Goal: Task Accomplishment & Management: Complete application form

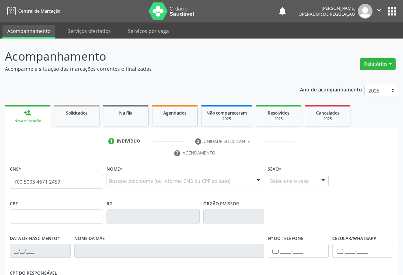
type input "700 5003 4671 2459"
type input "08973131762"
type input "[DATE]"
type input "[PHONE_NUMBER]"
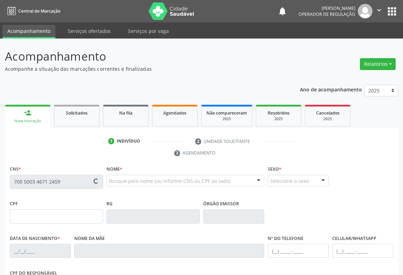
type input "024.700.375-14"
type input "S/N"
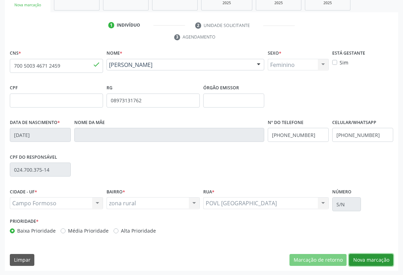
click at [367, 258] on button "Nova marcação" at bounding box center [371, 260] width 44 height 12
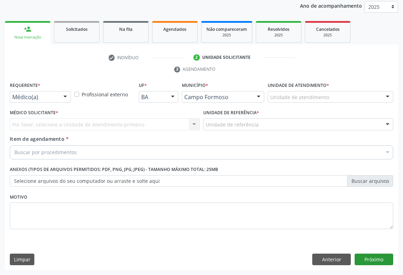
scroll to position [83, 0]
click at [59, 100] on div "Médico(a)" at bounding box center [40, 97] width 61 height 12
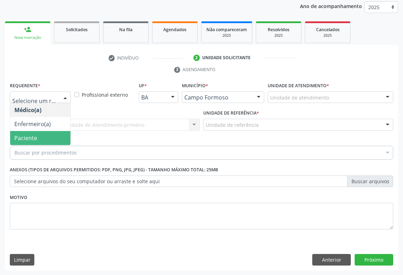
click at [34, 131] on span "Paciente" at bounding box center [40, 138] width 60 height 14
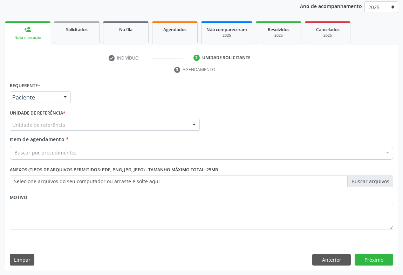
click at [47, 117] on label "Unidade de referência *" at bounding box center [38, 113] width 56 height 11
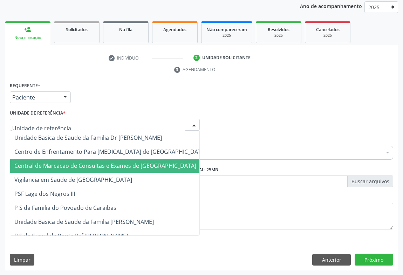
click at [44, 159] on span "Central de Marcacao de Consultas e Exames de [GEOGRAPHIC_DATA]" at bounding box center [110, 166] width 200 height 14
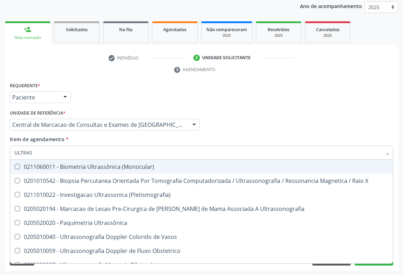
type input "ULTRASS"
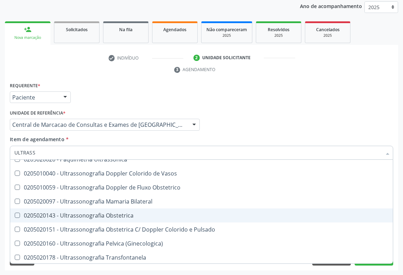
scroll to position [95, 0]
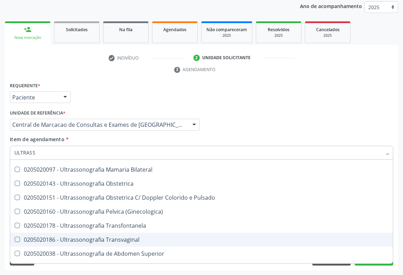
click at [145, 238] on div "0205020186 - Ultrassonografia Transvaginal" at bounding box center [201, 240] width 374 height 6
checkbox Transvaginal "true"
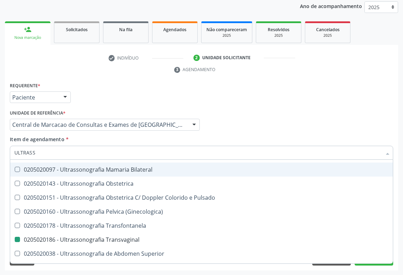
click at [292, 136] on div "Item de agendamento * ULTRASS Desfazer seleção 0211060011 - Biometria Ultrassôn…" at bounding box center [201, 147] width 383 height 22
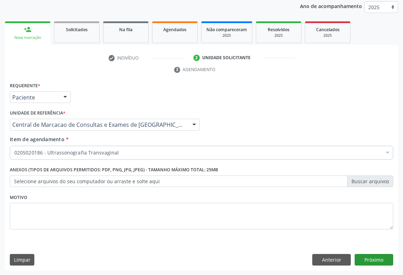
scroll to position [0, 0]
click at [365, 261] on button "Próximo" at bounding box center [373, 260] width 39 height 12
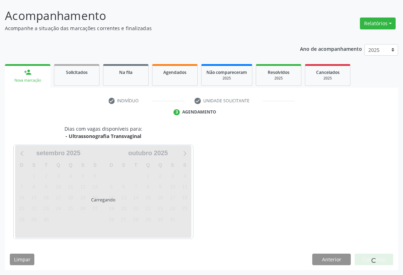
scroll to position [40, 0]
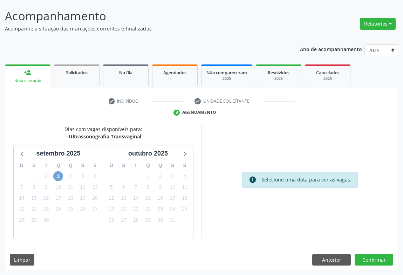
click at [62, 176] on span "3" at bounding box center [58, 176] width 10 height 10
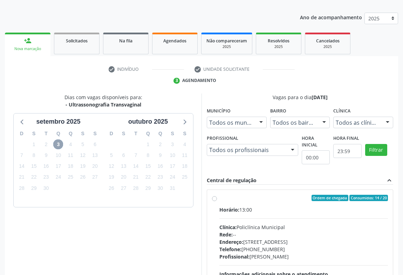
scroll to position [136, 0]
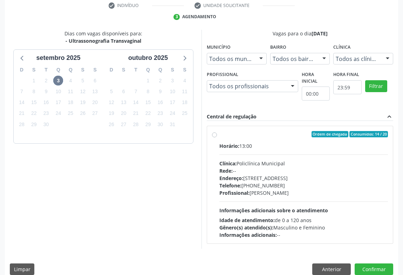
click at [242, 161] on div "Clínica: Policlínica Municipal" at bounding box center [303, 163] width 168 height 7
click at [217, 137] on input "Ordem de chegada Consumidos: 14 / 20 Horário: 13:00 Clínica: Policlínica Munici…" at bounding box center [214, 134] width 5 height 6
radio input "true"
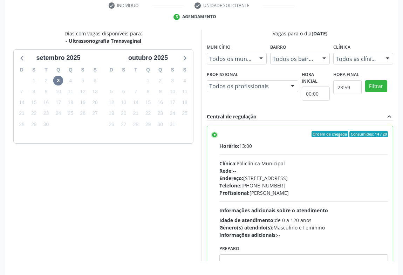
scroll to position [158, 0]
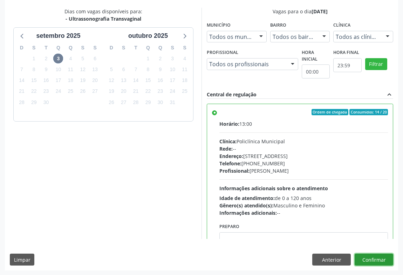
click at [374, 256] on button "Confirmar" at bounding box center [373, 259] width 39 height 12
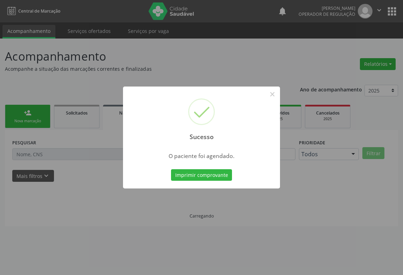
scroll to position [0, 0]
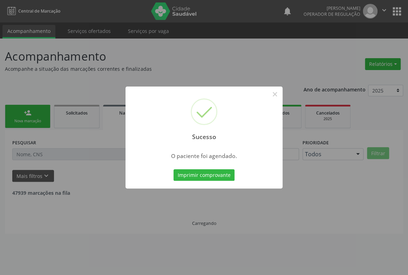
click at [173, 169] on button "Imprimir comprovante" at bounding box center [203, 175] width 61 height 12
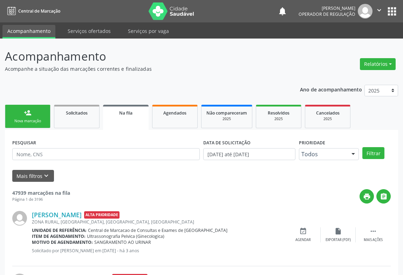
click at [29, 115] on div "Sucesso × O paciente foi agendado. Imprimir comprovante Cancel" at bounding box center [201, 137] width 403 height 275
click at [35, 114] on div "Sucesso × O paciente foi agendado. Imprimir comprovante Cancel" at bounding box center [201, 137] width 403 height 275
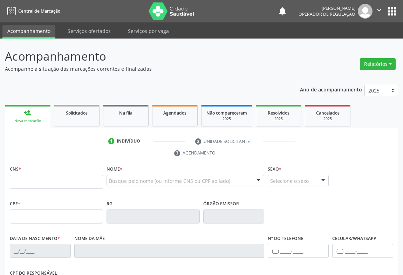
click at [26, 180] on input "text" at bounding box center [56, 182] width 93 height 14
type input "700 0036 3500 4809"
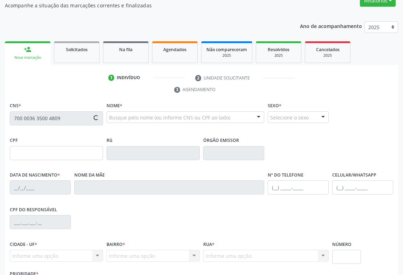
type input "2260305121"
type input "[DATE]"
type input "[PHONE_NUMBER]"
type input "S/N"
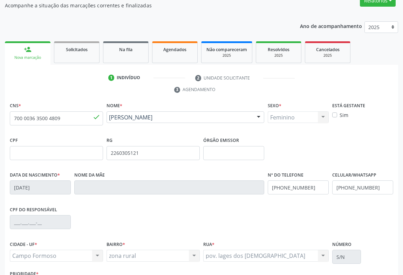
scroll to position [116, 0]
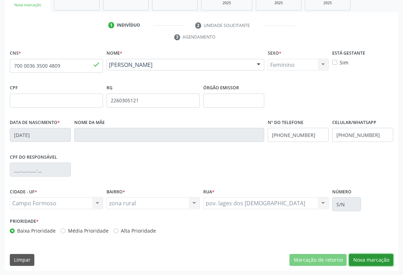
click at [363, 257] on button "Nova marcação" at bounding box center [371, 260] width 44 height 12
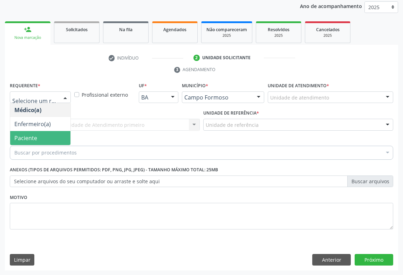
click at [27, 134] on span "Paciente" at bounding box center [25, 138] width 23 height 8
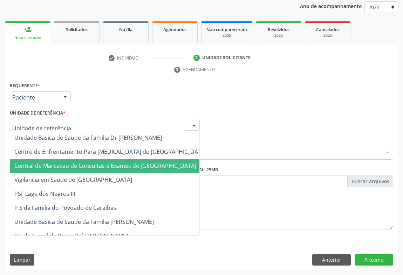
click at [39, 164] on span "Central de Marcacao de Consultas e Exames de [GEOGRAPHIC_DATA]" at bounding box center [105, 166] width 182 height 8
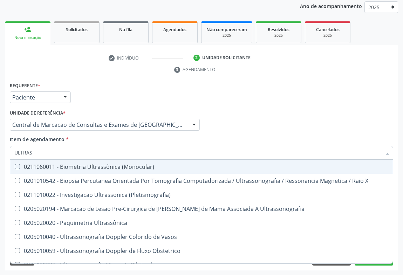
type input "ULTRASS"
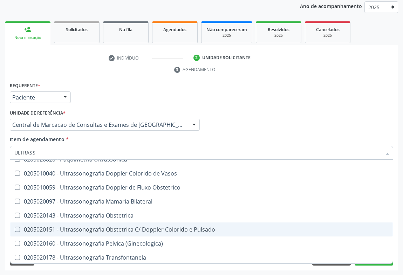
scroll to position [95, 0]
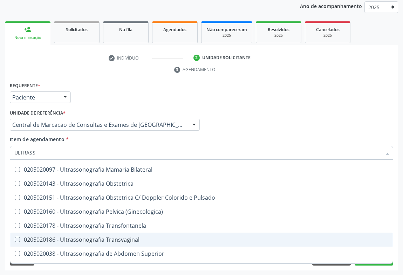
click at [133, 237] on div "0205020186 - Ultrassonografia Transvaginal" at bounding box center [201, 240] width 374 height 6
checkbox Transvaginal "true"
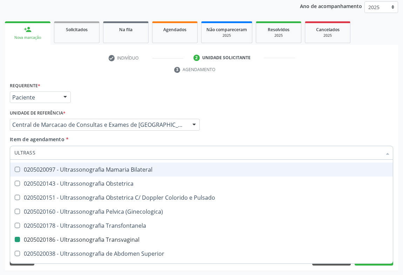
click at [381, 134] on div "Médico Solicitante Por favor, selecione a Unidade de Atendimento primeiro Nenhu…" at bounding box center [201, 121] width 387 height 27
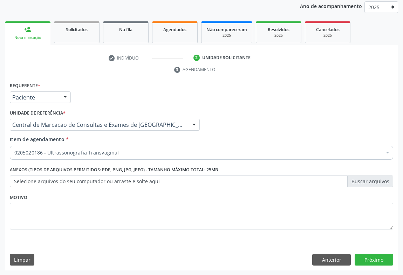
scroll to position [0, 0]
click at [365, 256] on button "Próximo" at bounding box center [373, 260] width 39 height 12
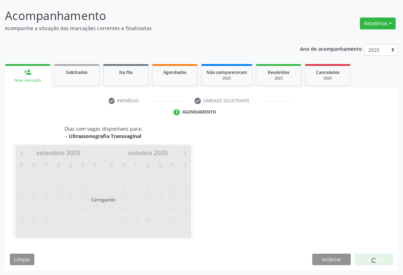
scroll to position [40, 0]
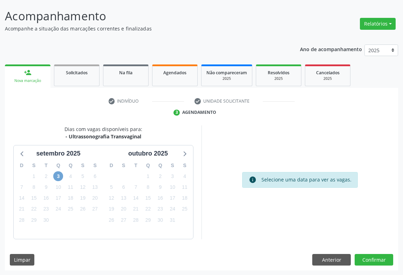
click at [58, 177] on span "3" at bounding box center [58, 176] width 10 height 10
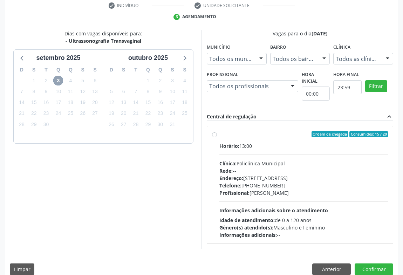
scroll to position [145, 0]
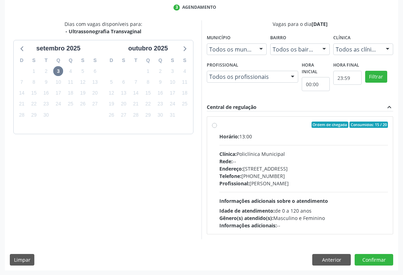
click at [285, 130] on label "Ordem de chegada Consumidos: 15 / 20 Horário: 13:00 Clínica: Policlínica Munici…" at bounding box center [303, 174] width 168 height 107
click at [217, 128] on input "Ordem de chegada Consumidos: 15 / 20 Horário: 13:00 Clínica: Policlínica Munici…" at bounding box center [214, 124] width 5 height 6
radio input "true"
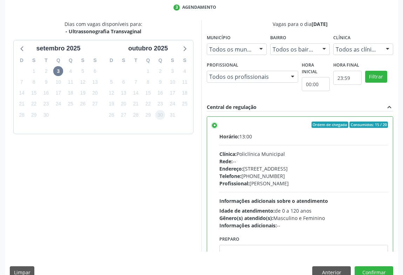
scroll to position [158, 0]
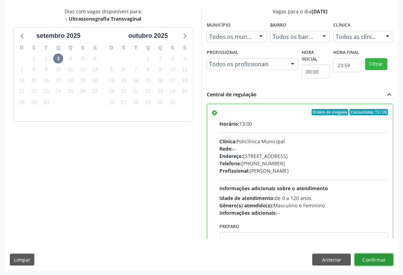
click at [363, 257] on button "Confirmar" at bounding box center [373, 259] width 39 height 12
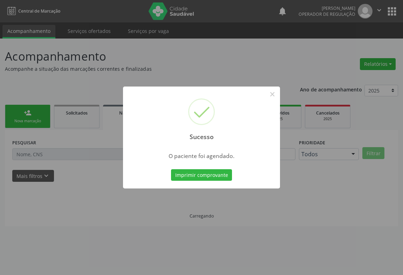
scroll to position [0, 0]
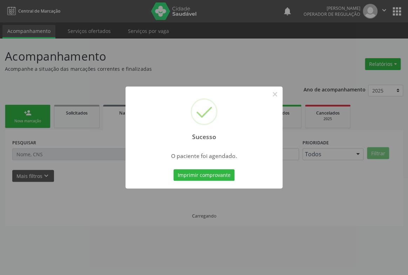
click at [173, 169] on button "Imprimir comprovante" at bounding box center [203, 175] width 61 height 12
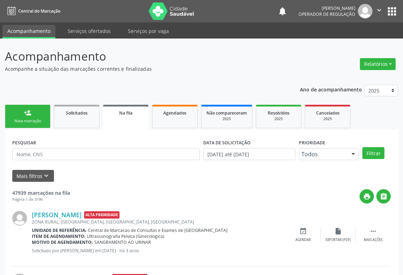
click at [34, 113] on link "person_add Nova marcação" at bounding box center [28, 116] width 46 height 23
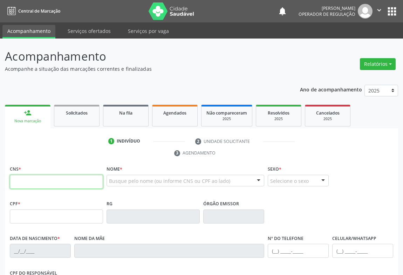
click at [27, 178] on input "text" at bounding box center [56, 182] width 93 height 14
type input "708 8077 2301 2910"
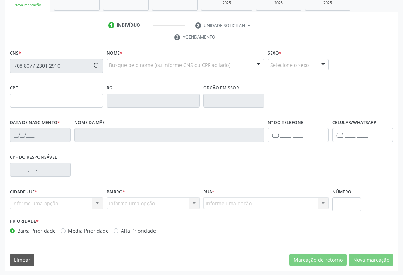
type input "0953102823"
type input "[DATE]"
type input "[PHONE_NUMBER]"
type input "002.369.605-20"
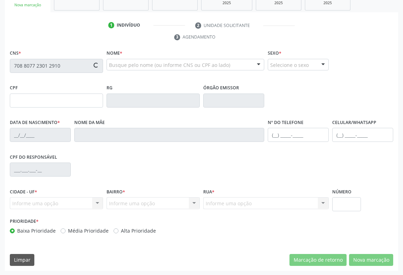
type input "S/N"
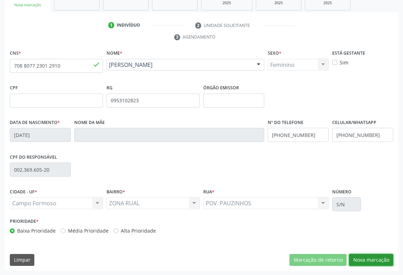
click at [370, 257] on button "Nova marcação" at bounding box center [371, 260] width 44 height 12
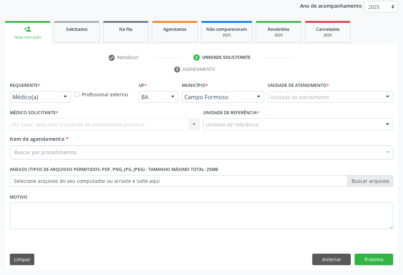
scroll to position [83, 0]
drag, startPoint x: 51, startPoint y: 98, endPoint x: 37, endPoint y: 132, distance: 36.9
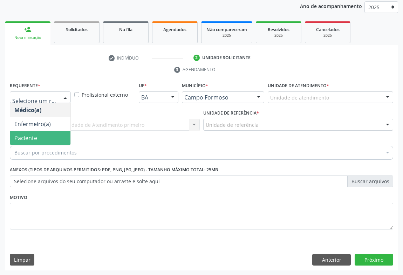
click at [37, 133] on span "Paciente" at bounding box center [40, 138] width 60 height 14
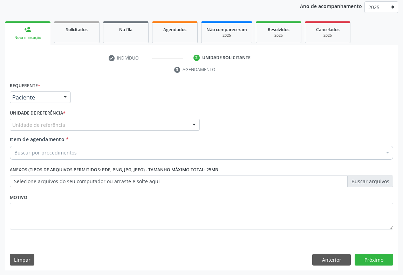
click at [74, 121] on div "Unidade de referência" at bounding box center [105, 125] width 190 height 12
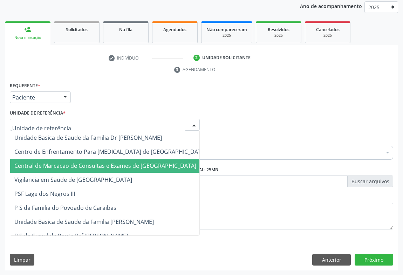
drag, startPoint x: 72, startPoint y: 165, endPoint x: 69, endPoint y: 158, distance: 8.3
click at [71, 165] on span "Central de Marcacao de Consultas e Exames de [GEOGRAPHIC_DATA]" at bounding box center [105, 166] width 182 height 8
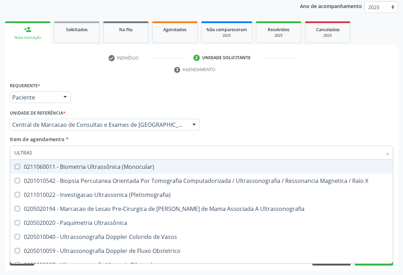
type input "ULTRASS"
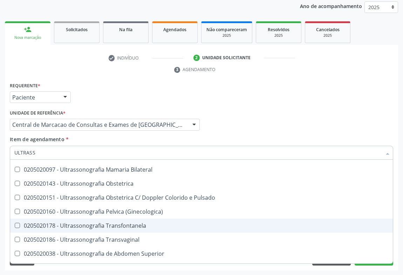
scroll to position [127, 0]
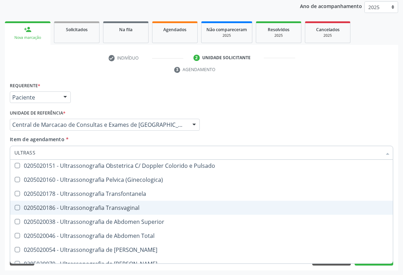
click at [154, 207] on div "0205020186 - Ultrassonografia Transvaginal" at bounding box center [201, 208] width 374 height 6
checkbox Transvaginal "true"
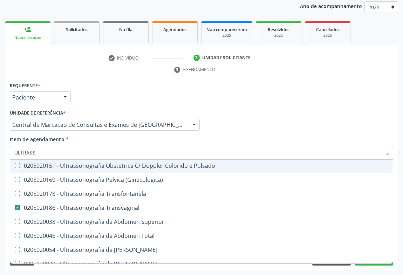
click at [262, 119] on div "Médico Solicitante Por favor, selecione a Unidade de Atendimento primeiro Nenhu…" at bounding box center [201, 121] width 387 height 27
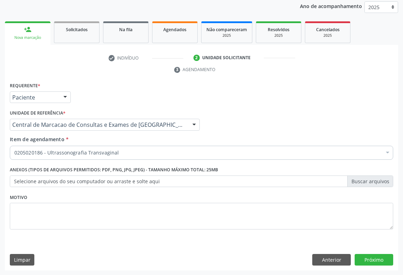
scroll to position [0, 0]
click at [363, 256] on button "Próximo" at bounding box center [373, 260] width 39 height 12
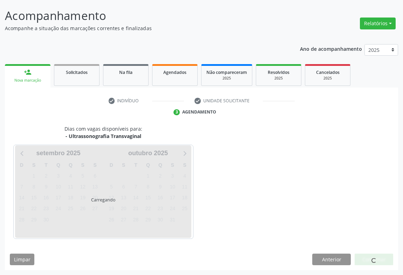
scroll to position [40, 0]
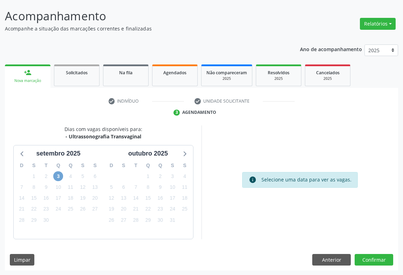
click at [59, 178] on span "3" at bounding box center [58, 176] width 10 height 10
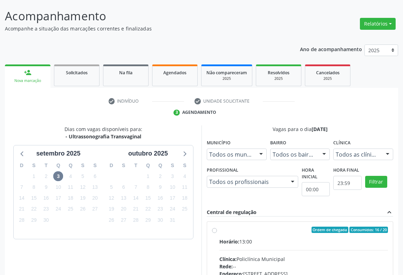
click at [282, 236] on label "Ordem de chegada Consumidos: 16 / 20 Horário: 13:00 Clínica: Policlínica Munici…" at bounding box center [303, 280] width 168 height 107
click at [217, 233] on input "Ordem de chegada Consumidos: 16 / 20 Horário: 13:00 Clínica: Policlínica Munici…" at bounding box center [214, 230] width 5 height 6
radio input "true"
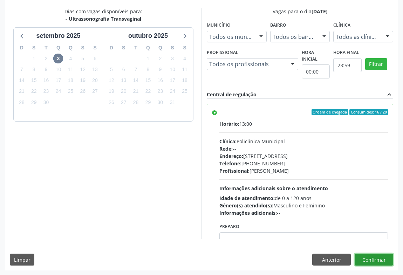
click at [361, 254] on button "Confirmar" at bounding box center [373, 259] width 39 height 12
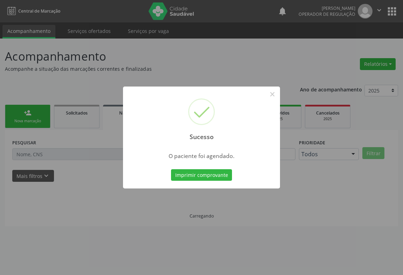
scroll to position [0, 0]
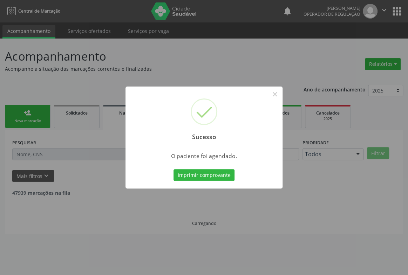
click at [173, 169] on button "Imprimir comprovante" at bounding box center [203, 175] width 61 height 12
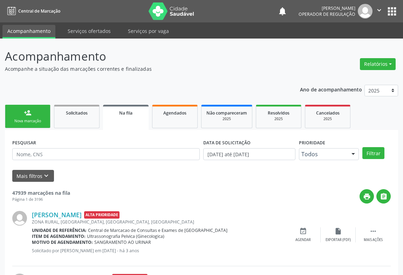
click at [32, 108] on link "person_add Nova marcação" at bounding box center [28, 116] width 46 height 23
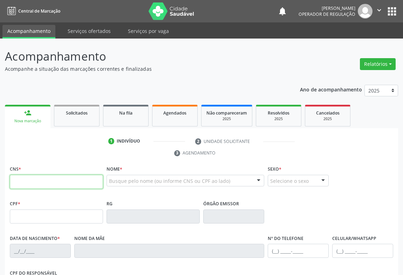
click at [32, 180] on input "text" at bounding box center [56, 182] width 93 height 14
type input "706 7055 5585 7915"
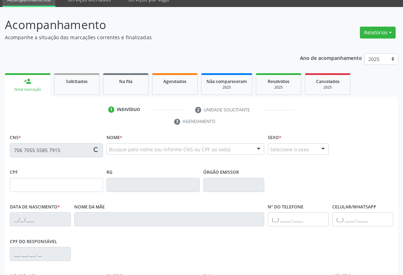
scroll to position [95, 0]
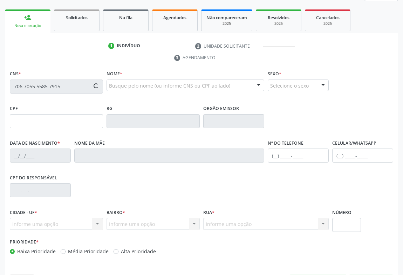
type input "2347581120"
type input "[DATE]"
type input "[PHONE_NUMBER]"
type input "092.050.815-40"
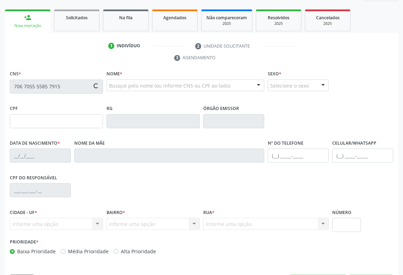
type input "S/N"
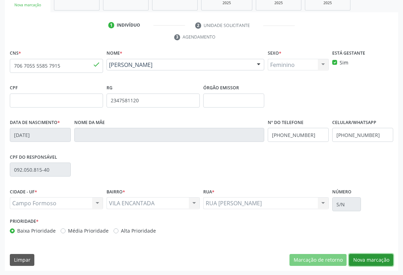
click at [370, 257] on button "Nova marcação" at bounding box center [371, 260] width 44 height 12
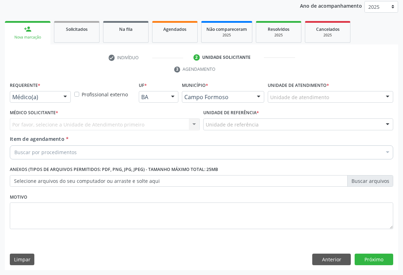
scroll to position [83, 0]
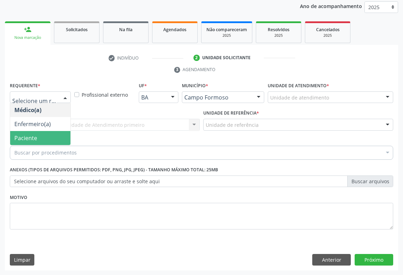
click at [29, 137] on span "Paciente" at bounding box center [25, 138] width 23 height 8
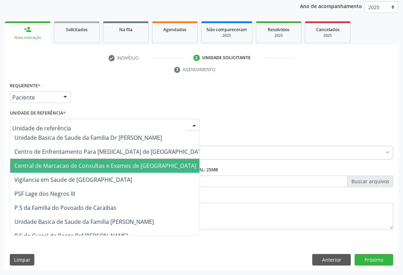
click at [60, 168] on span "Central de Marcacao de Consultas e Exames de [GEOGRAPHIC_DATA]" at bounding box center [105, 166] width 182 height 8
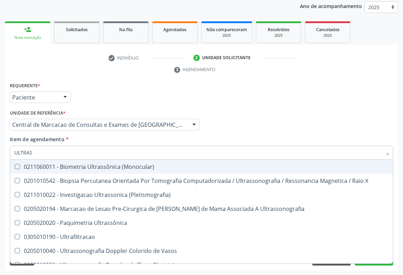
type input "ULTRASS"
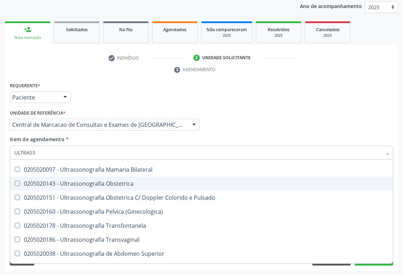
scroll to position [127, 0]
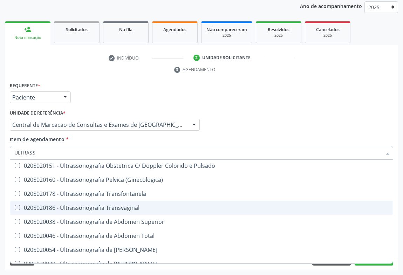
click at [157, 205] on div "0205020186 - Ultrassonografia Transvaginal" at bounding box center [201, 208] width 374 height 6
checkbox Transvaginal "true"
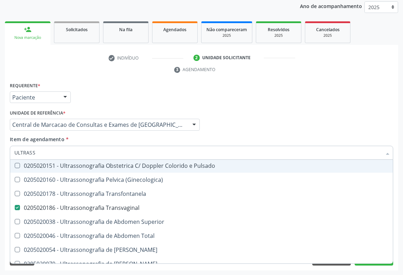
click at [245, 114] on div "Médico Solicitante Por favor, selecione a Unidade de Atendimento primeiro Nenhu…" at bounding box center [201, 121] width 387 height 27
checkbox X "true"
checkbox Transvaginal "false"
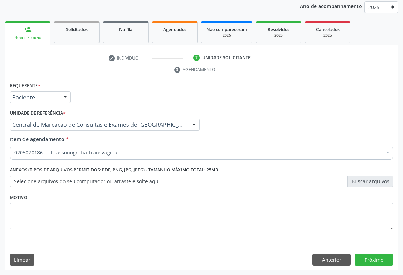
scroll to position [0, 0]
click at [377, 255] on button "Próximo" at bounding box center [373, 260] width 39 height 12
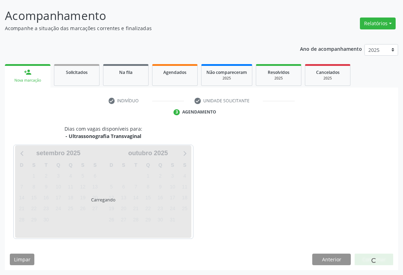
scroll to position [40, 0]
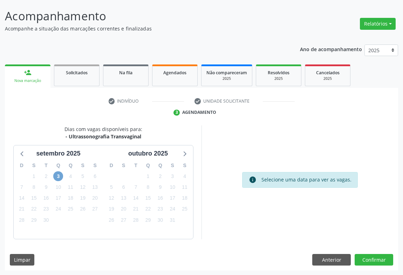
click at [57, 177] on span "3" at bounding box center [58, 176] width 10 height 10
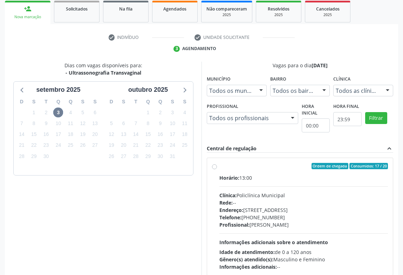
click at [255, 194] on div "Clínica: Policlínica Municipal" at bounding box center [303, 195] width 168 height 7
click at [217, 169] on input "Ordem de chegada Consumidos: 17 / 20 Horário: 13:00 Clínica: Policlínica Munici…" at bounding box center [214, 166] width 5 height 6
radio input "true"
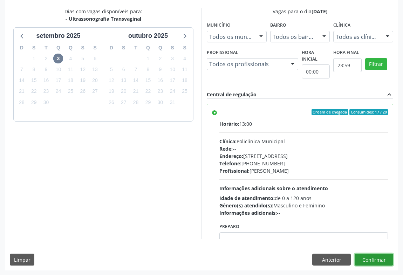
click at [362, 256] on button "Confirmar" at bounding box center [373, 259] width 39 height 12
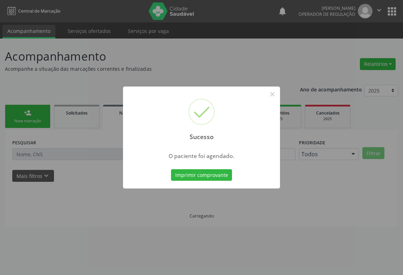
scroll to position [0, 0]
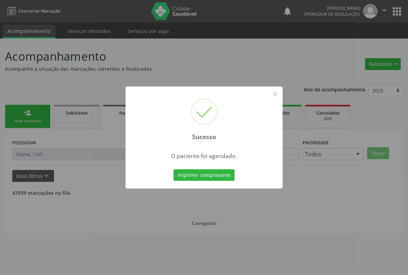
click at [173, 169] on button "Imprimir comprovante" at bounding box center [203, 175] width 61 height 12
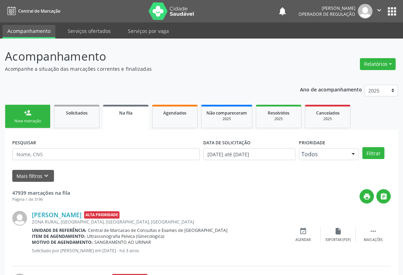
click at [34, 113] on link "person_add Nova marcação" at bounding box center [28, 116] width 46 height 23
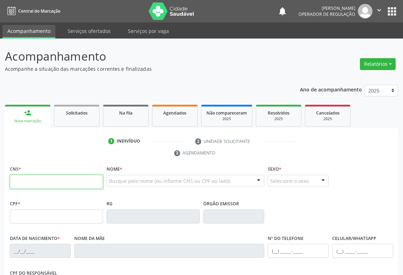
click at [29, 182] on input "text" at bounding box center [56, 182] width 93 height 14
type input "705 0016 0193 8557"
type input "[DATE]"
type input "[PHONE_NUMBER]"
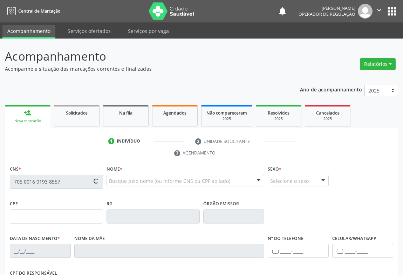
type input "053.775.855-00"
type input "SN"
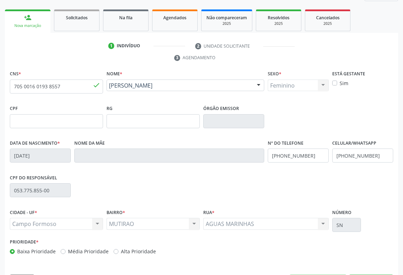
scroll to position [116, 0]
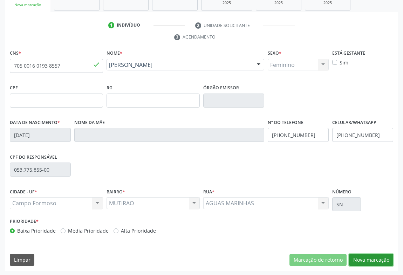
click at [382, 258] on button "Nova marcação" at bounding box center [371, 260] width 44 height 12
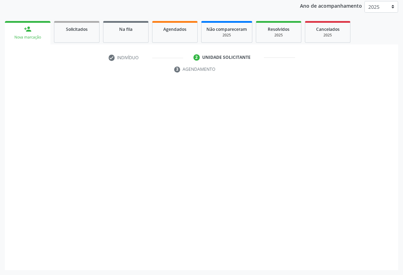
scroll to position [83, 0]
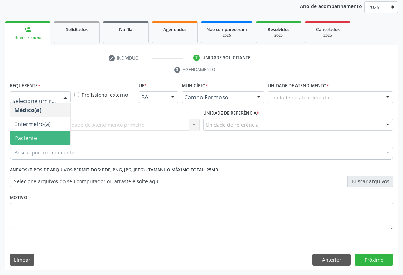
click at [33, 137] on span "Paciente" at bounding box center [25, 138] width 23 height 8
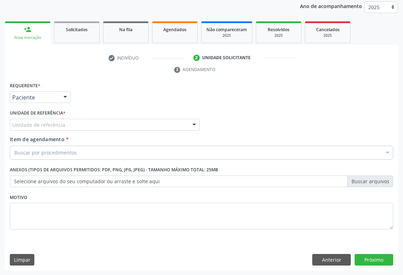
click at [55, 130] on div "Unidade de referência" at bounding box center [105, 125] width 190 height 12
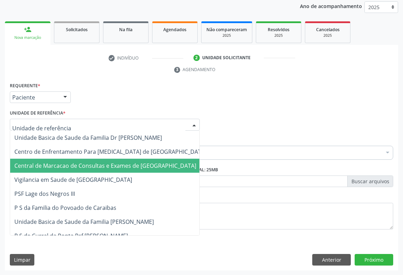
click at [54, 164] on span "Central de Marcacao de Consultas e Exames de [GEOGRAPHIC_DATA]" at bounding box center [105, 166] width 182 height 8
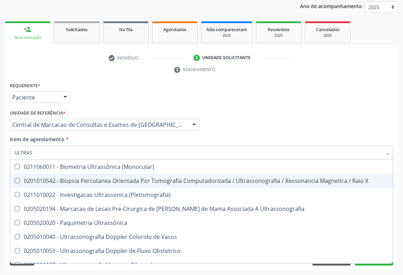
type input "ULTRASS"
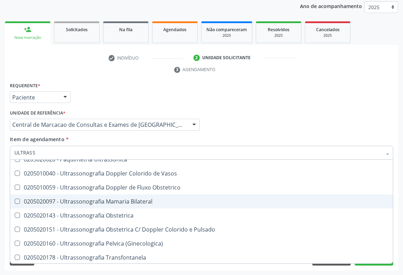
scroll to position [95, 0]
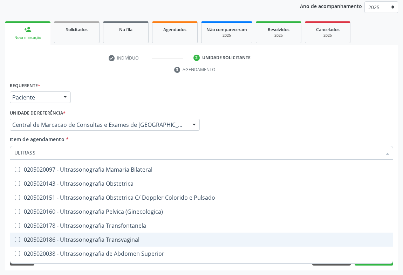
click at [136, 234] on span "0205020186 - Ultrassonografia Transvaginal" at bounding box center [201, 239] width 382 height 14
checkbox Transvaginal "true"
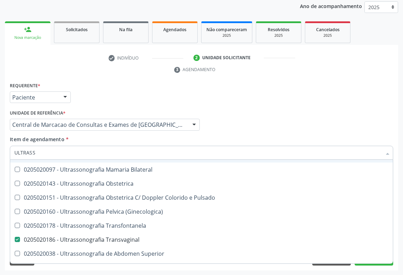
click at [244, 133] on div "Médico Solicitante Por favor, selecione a Unidade de Atendimento primeiro Nenhu…" at bounding box center [201, 121] width 387 height 27
checkbox X "true"
checkbox Transvaginal "false"
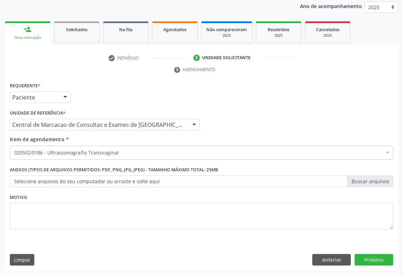
scroll to position [0, 0]
click at [363, 255] on button "Próximo" at bounding box center [373, 260] width 39 height 12
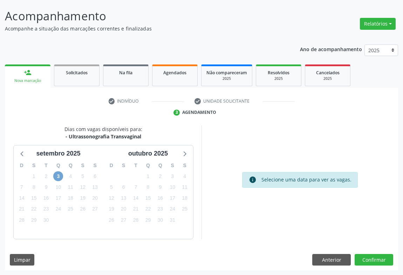
click at [61, 175] on span "3" at bounding box center [58, 176] width 10 height 10
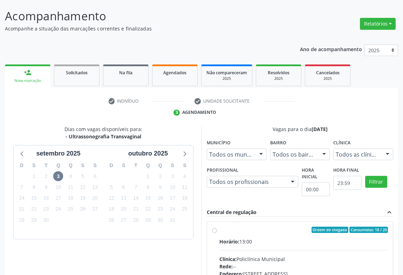
click at [273, 244] on div "Horário: 13:00" at bounding box center [303, 241] width 168 height 7
click at [217, 233] on input "Ordem de chegada Consumidos: 18 / 20 Horário: 13:00 Clínica: Policlínica Munici…" at bounding box center [214, 230] width 5 height 6
radio input "true"
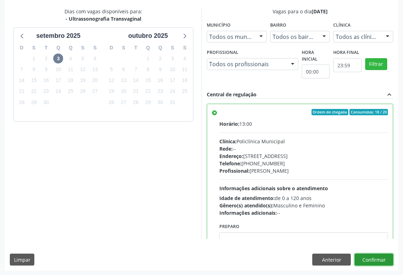
click at [364, 259] on button "Confirmar" at bounding box center [373, 259] width 39 height 12
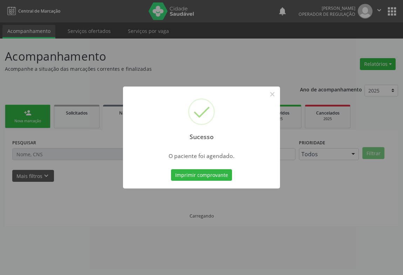
scroll to position [0, 0]
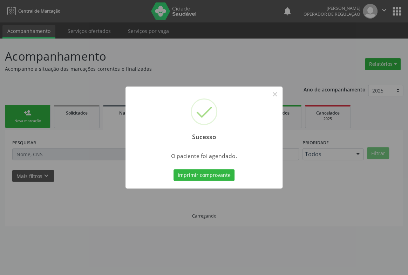
click at [173, 169] on button "Imprimir comprovante" at bounding box center [203, 175] width 61 height 12
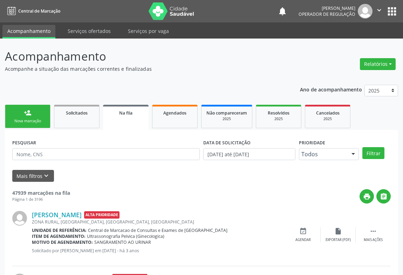
click at [375, 11] on icon "" at bounding box center [379, 10] width 8 height 8
click at [342, 44] on link "Sair" at bounding box center [361, 43] width 48 height 10
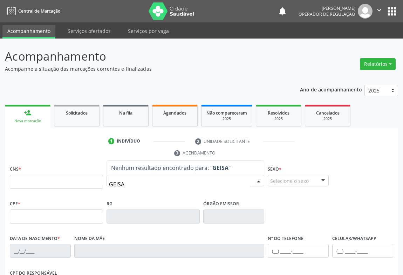
type input "GEISA"
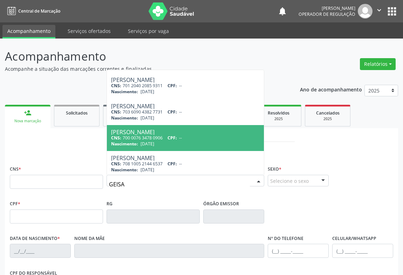
scroll to position [159, 0]
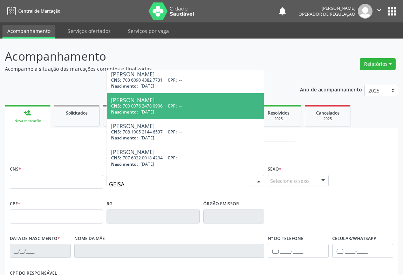
click at [380, 8] on icon "" at bounding box center [379, 10] width 8 height 8
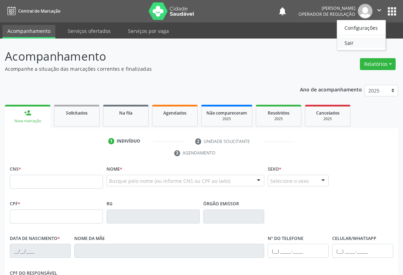
scroll to position [0, 0]
click at [343, 42] on link "Sair" at bounding box center [361, 43] width 48 height 10
